Goal: Transaction & Acquisition: Book appointment/travel/reservation

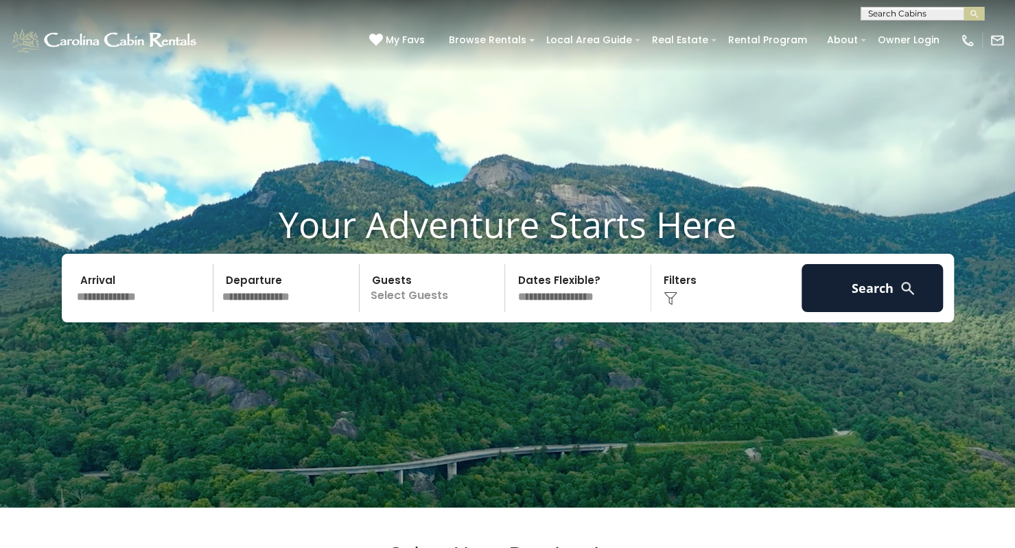
click at [413, 309] on p "Select Guests" at bounding box center [434, 288] width 141 height 48
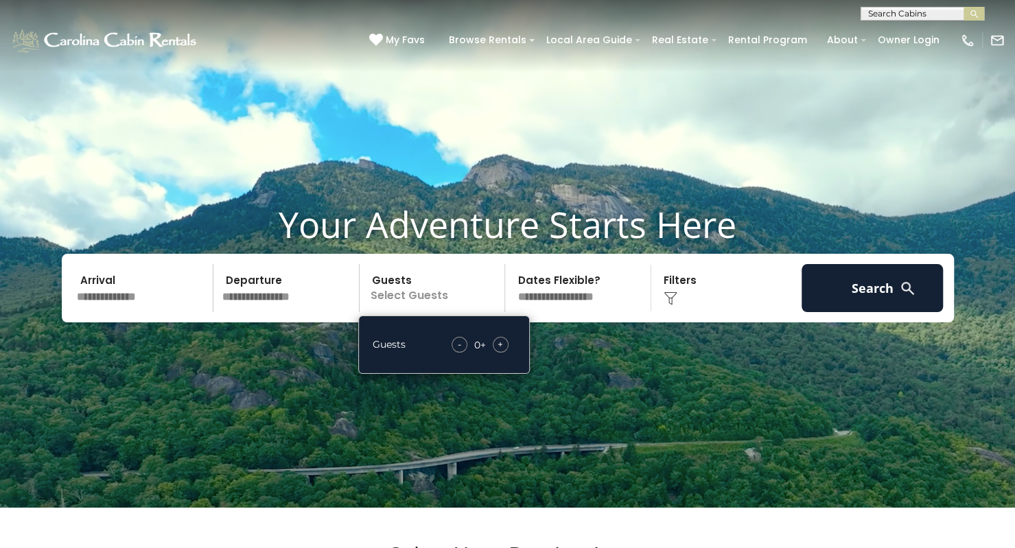
click at [491, 353] on div "- 0 + +" at bounding box center [480, 345] width 71 height 16
click at [493, 353] on div "+" at bounding box center [501, 345] width 16 height 16
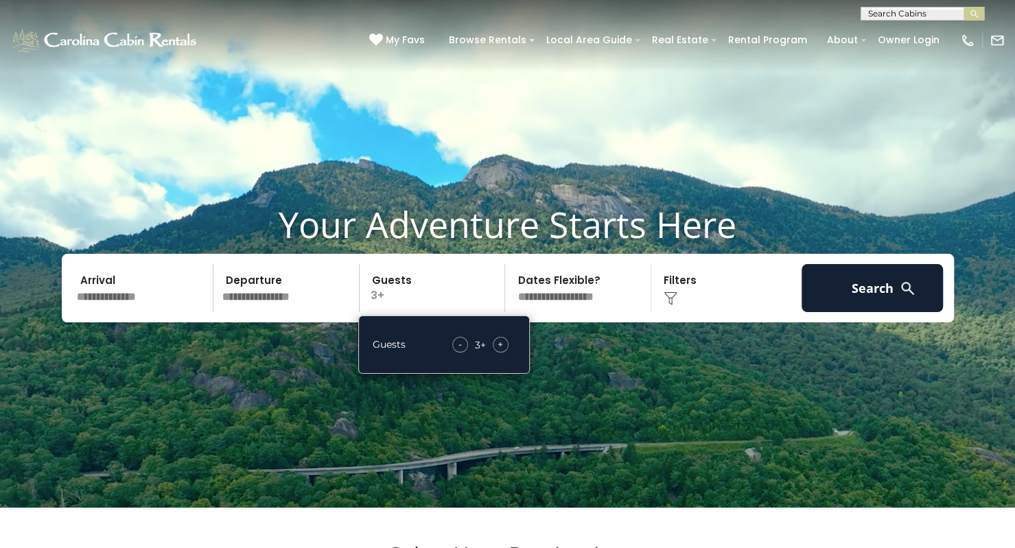
click at [493, 353] on div "+" at bounding box center [501, 345] width 16 height 16
click at [673, 305] on img at bounding box center [671, 299] width 14 height 14
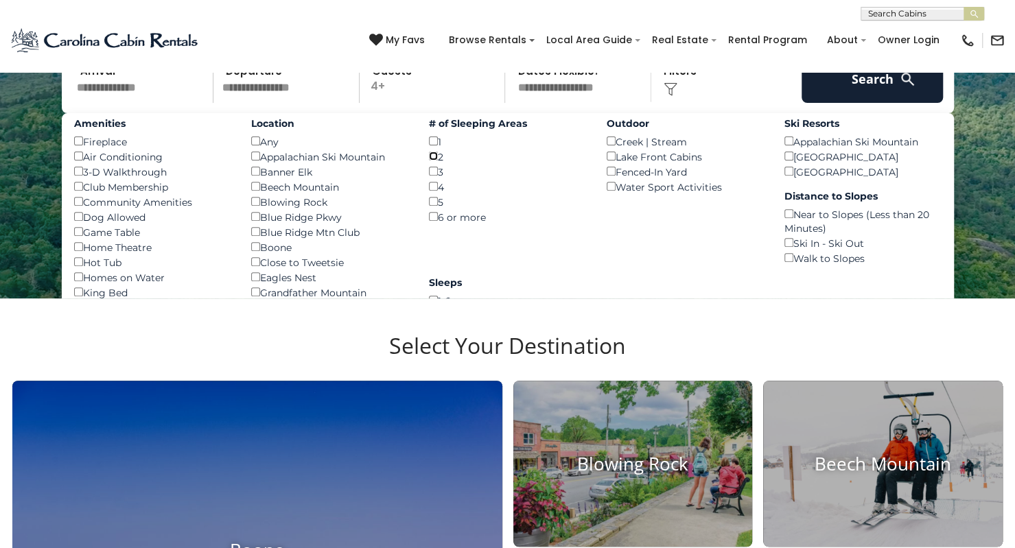
scroll to position [208, 0]
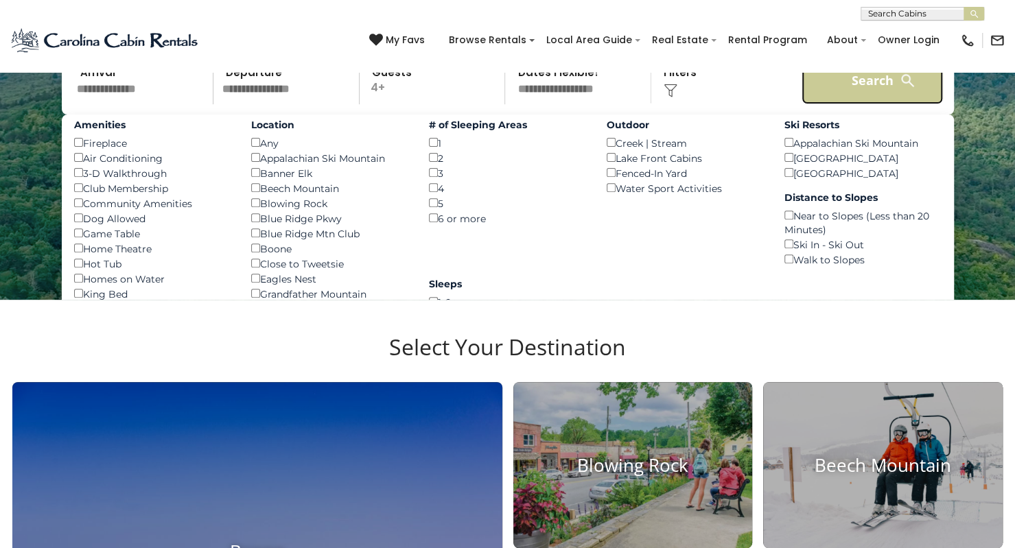
click at [839, 93] on button "Search" at bounding box center [873, 80] width 142 height 48
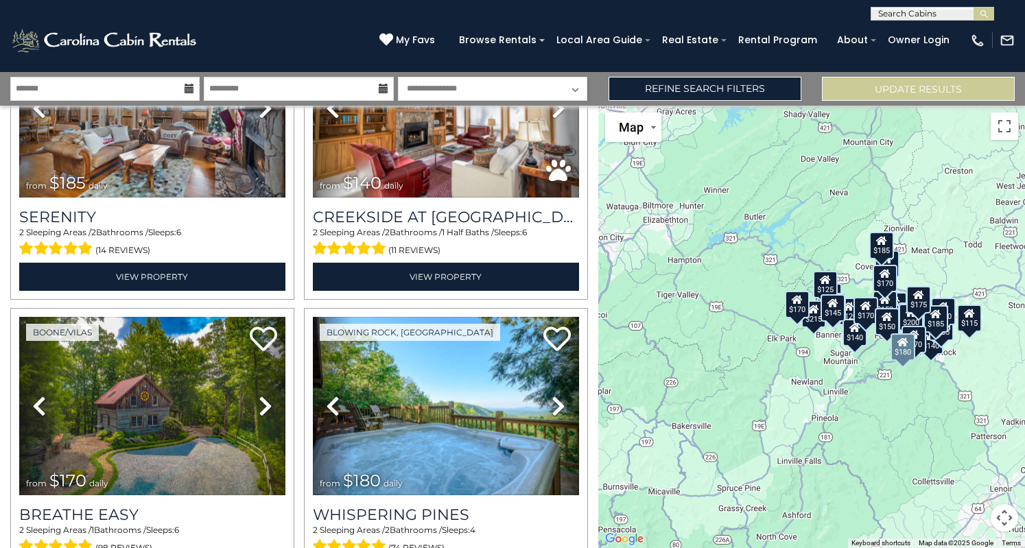
scroll to position [4106, 0]
